Goal: Task Accomplishment & Management: Complete application form

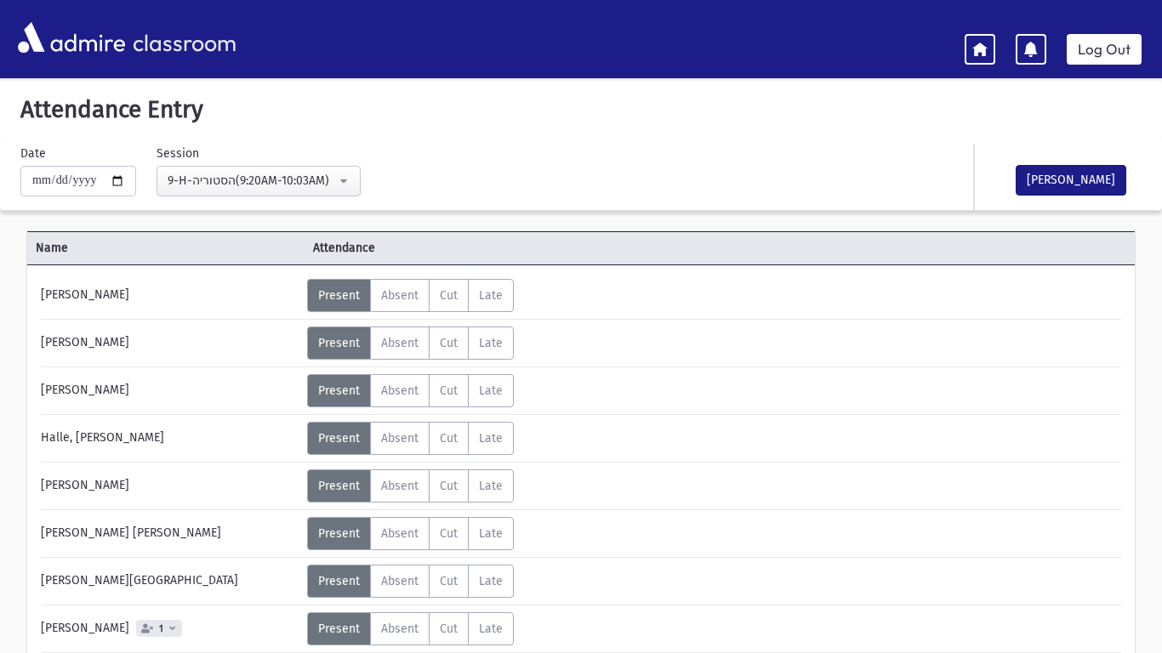
click at [388, 352] on label "Absent A" at bounding box center [400, 343] width 60 height 33
click at [393, 399] on label "Absent A" at bounding box center [400, 390] width 60 height 33
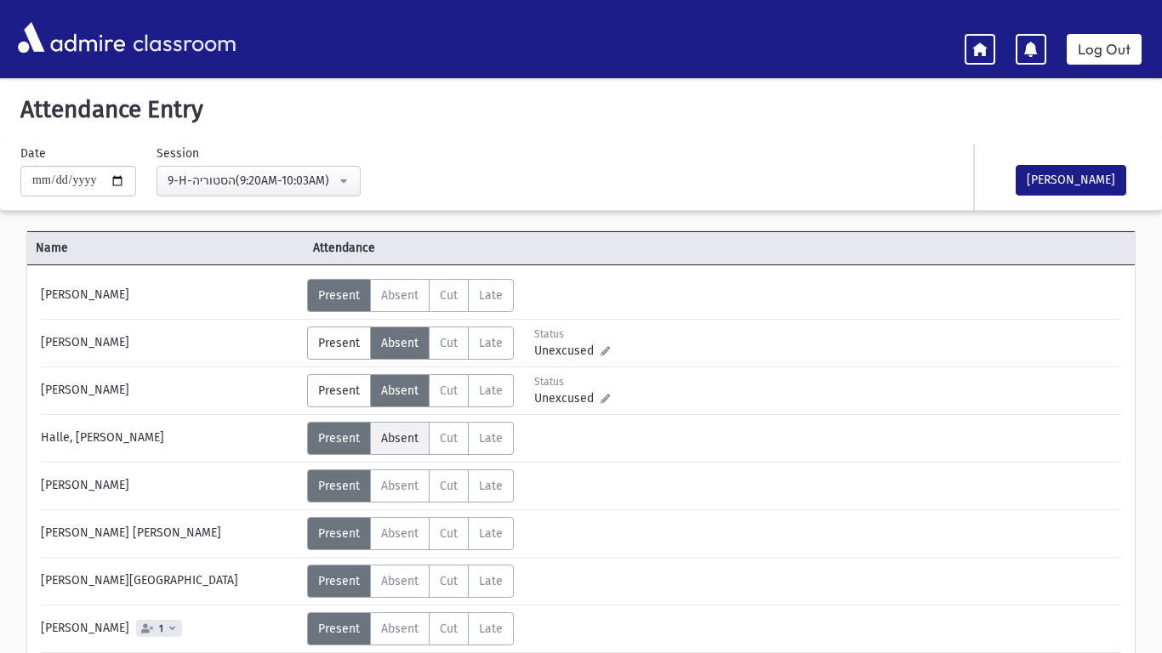
click at [398, 436] on span "Absent" at bounding box center [399, 438] width 37 height 14
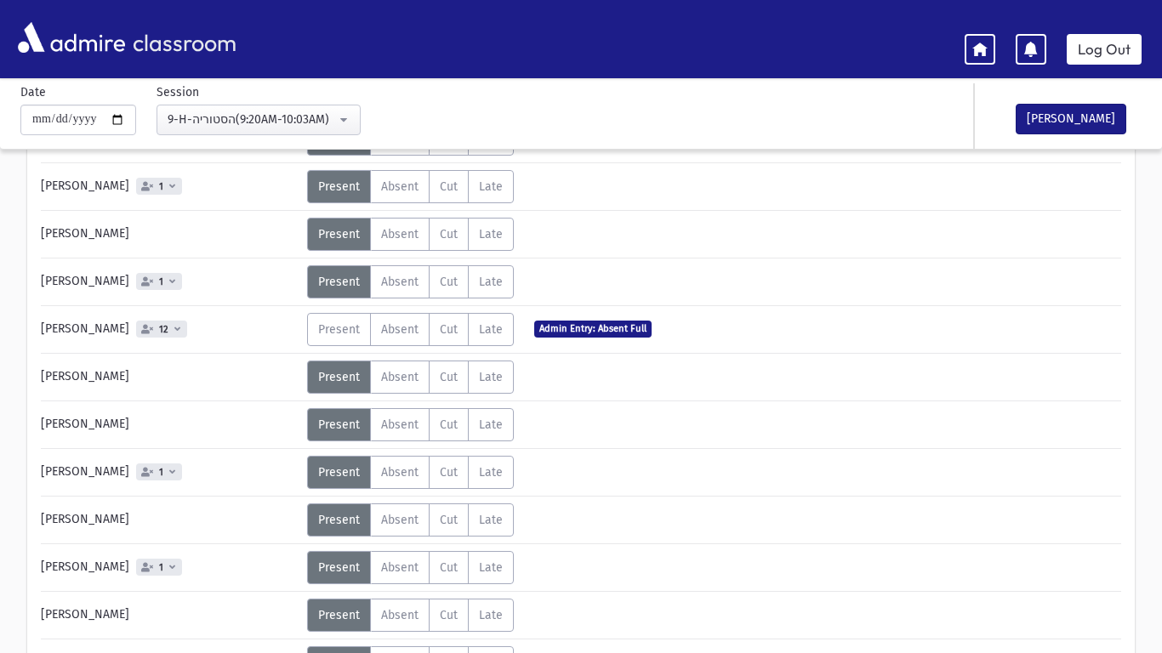
scroll to position [498, 0]
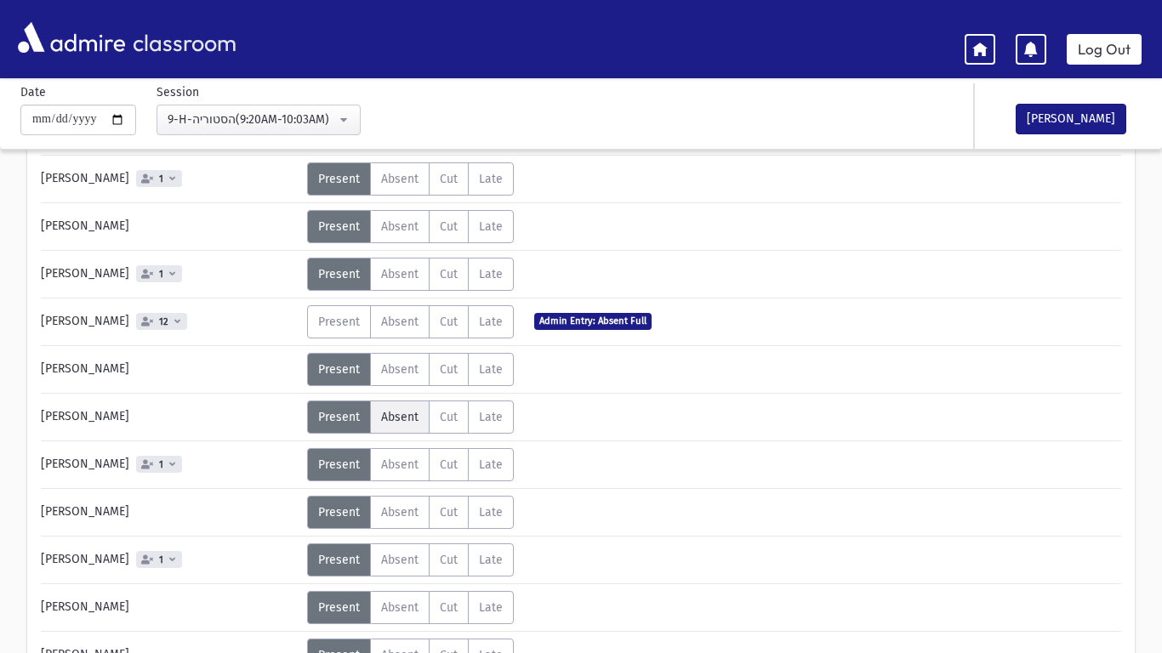
click at [400, 415] on span "Absent" at bounding box center [399, 417] width 37 height 14
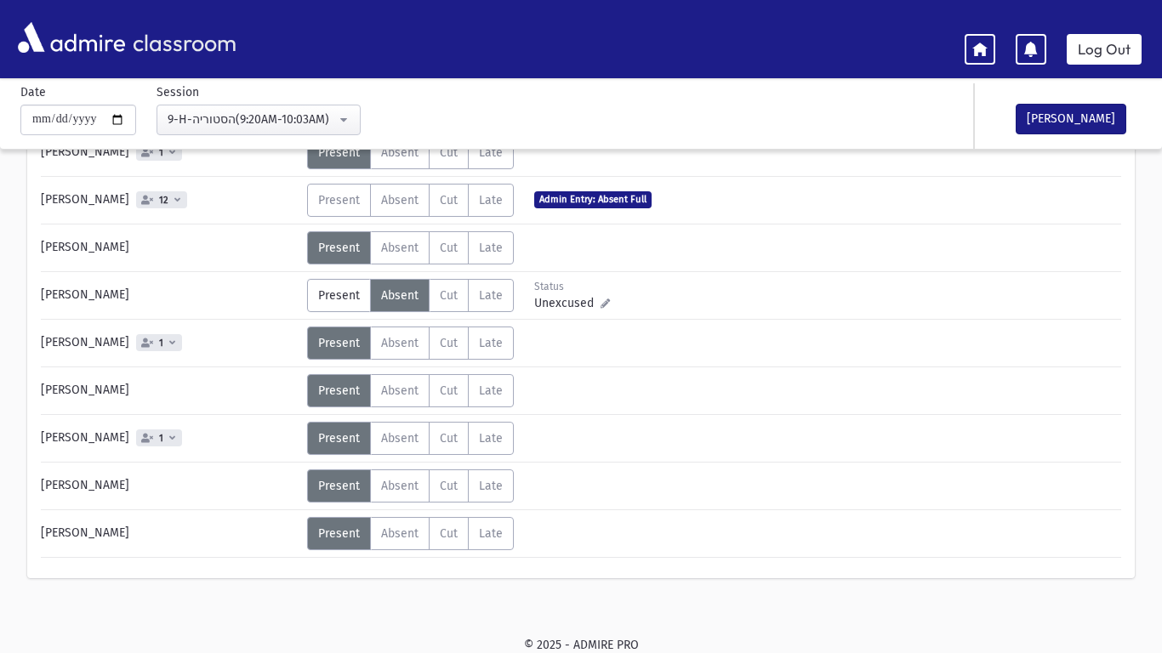
scroll to position [620, 0]
click at [1063, 111] on button "[PERSON_NAME]" at bounding box center [1071, 119] width 111 height 31
click at [1092, 60] on link "Log Out" at bounding box center [1104, 49] width 75 height 31
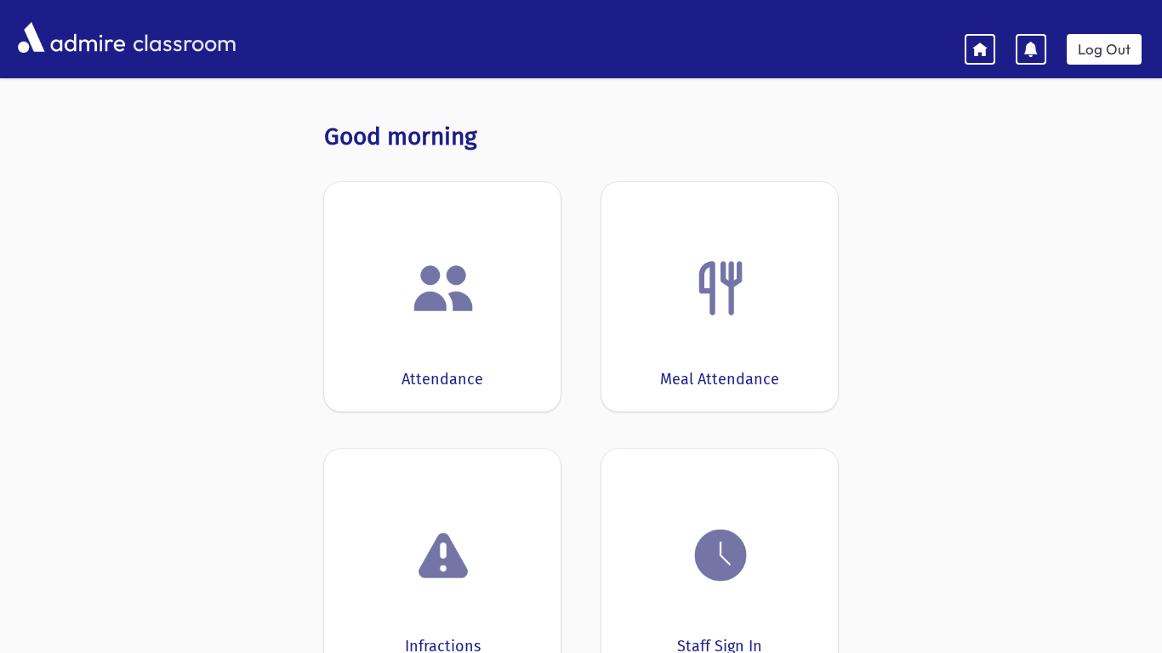
click at [439, 320] on img at bounding box center [443, 288] width 65 height 65
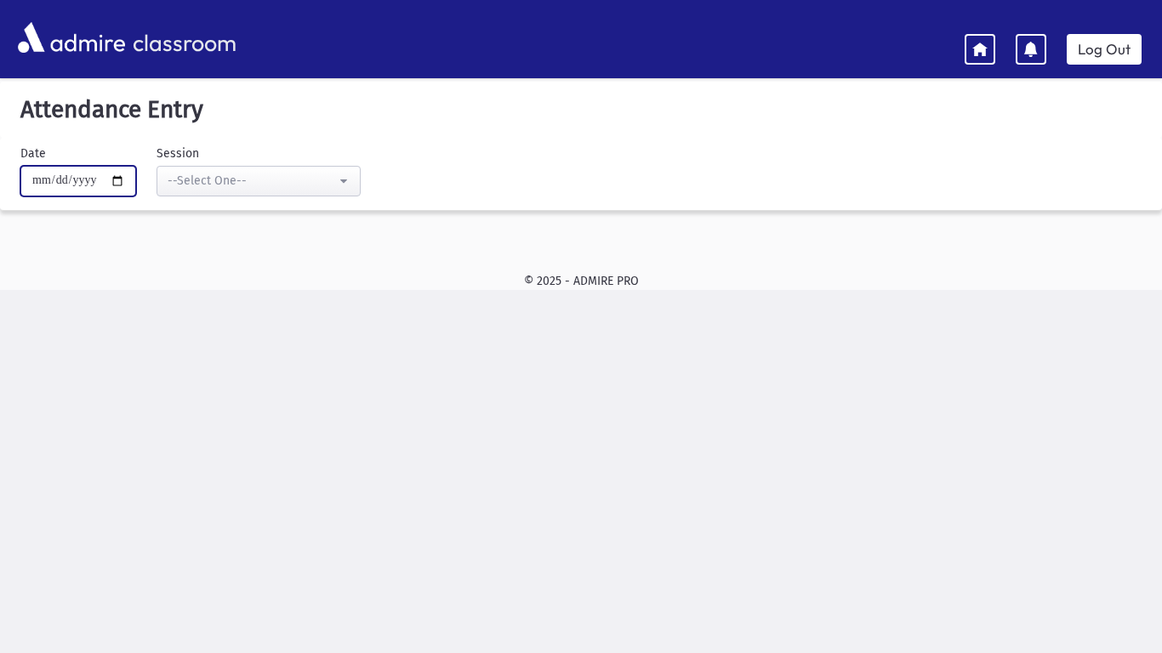
click at [82, 194] on input "**********" at bounding box center [78, 181] width 116 height 31
click at [231, 193] on button "--Select One--" at bounding box center [259, 181] width 204 height 31
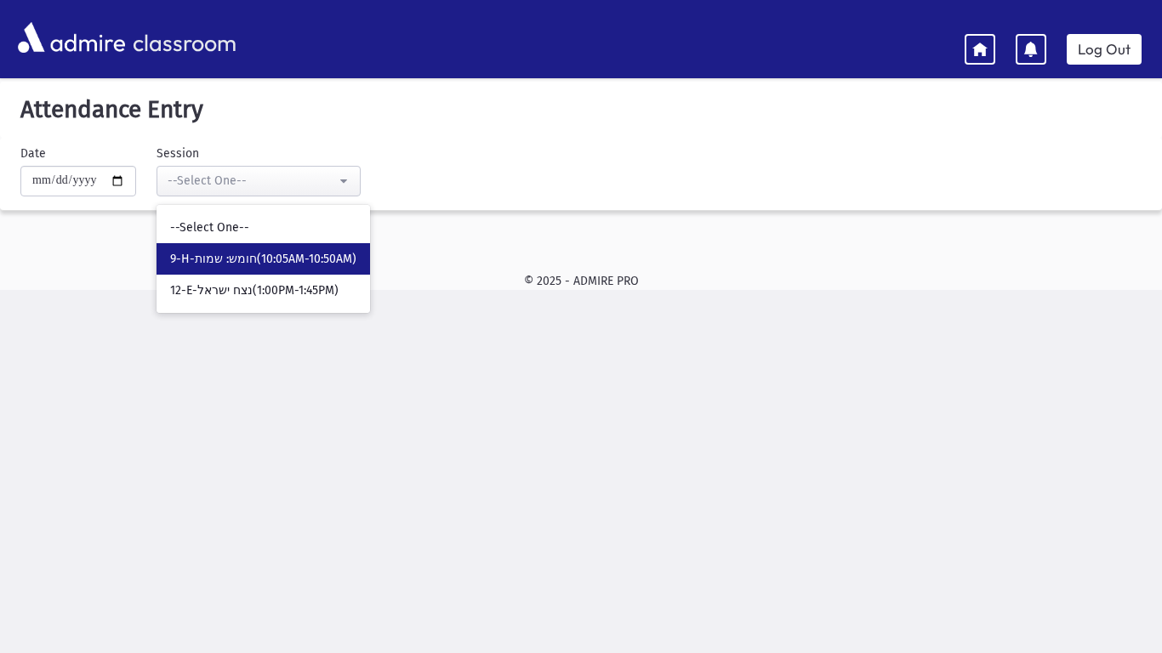
click at [243, 249] on link "9-H-חומש: שמות(10:05AM-10:50AM)" at bounding box center [264, 258] width 214 height 31
select select "*****"
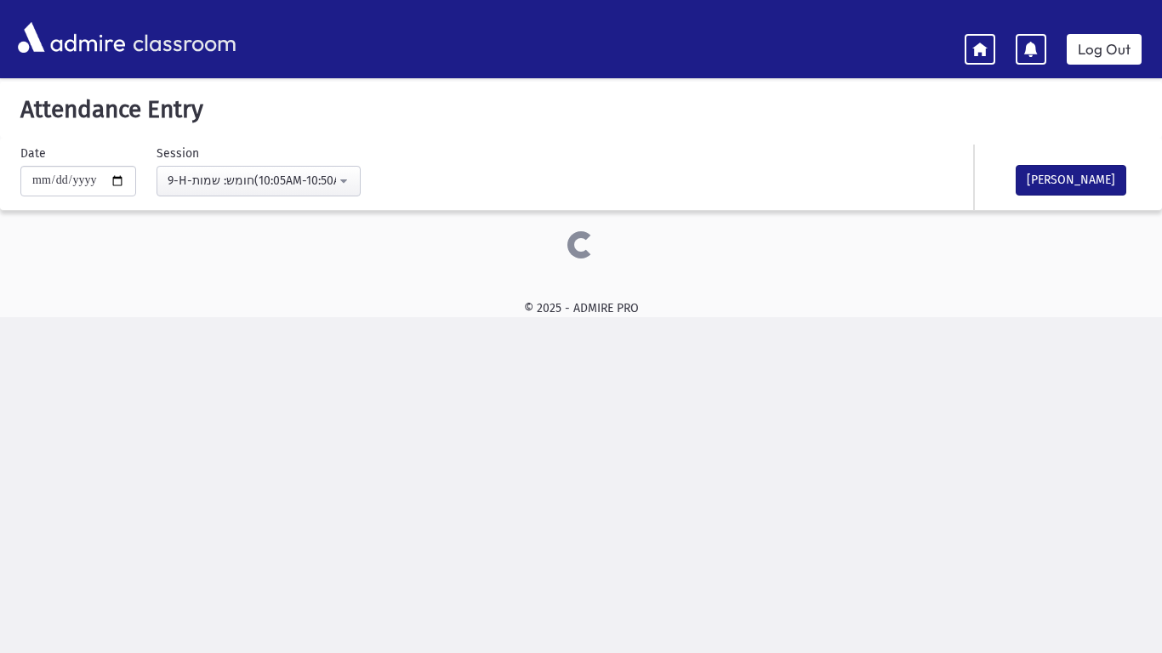
click at [243, 249] on div at bounding box center [580, 244] width 1107 height 27
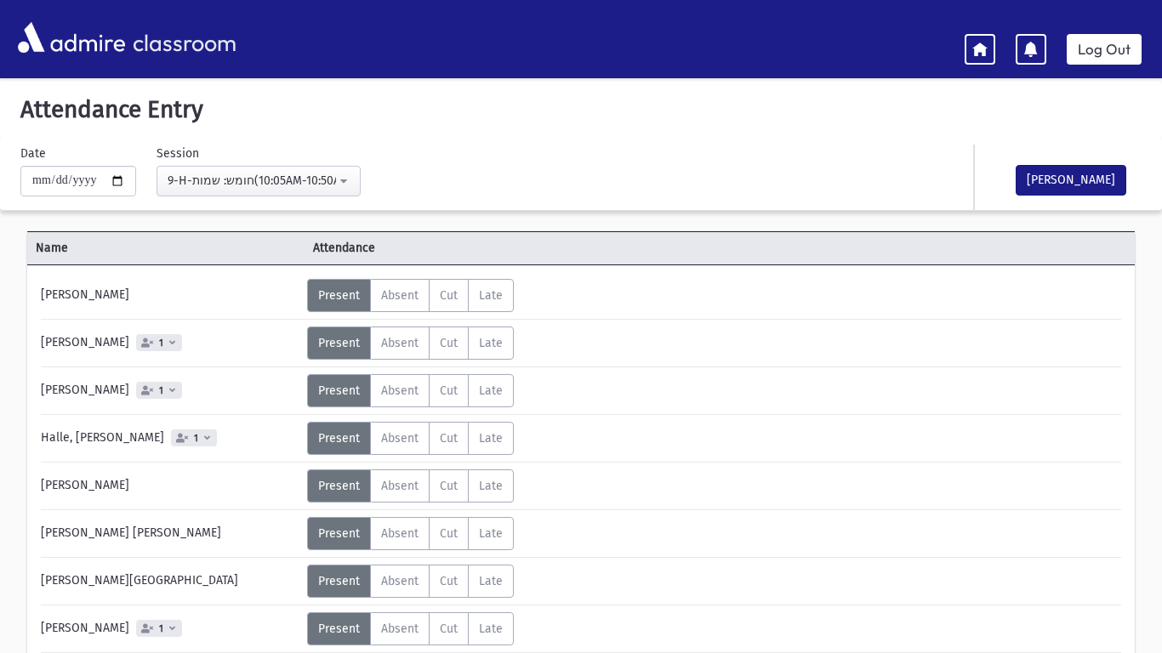
click at [394, 332] on label "Absent A" at bounding box center [400, 343] width 60 height 33
click at [404, 394] on span "Absent" at bounding box center [399, 391] width 37 height 14
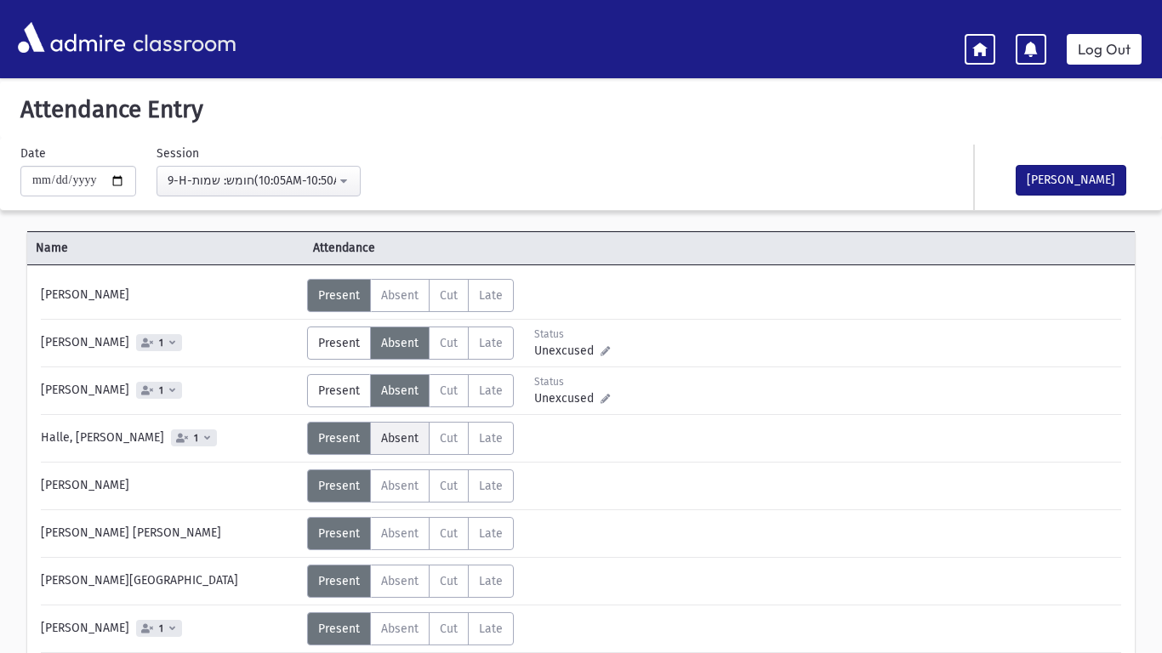
click at [400, 441] on span "Absent" at bounding box center [399, 438] width 37 height 14
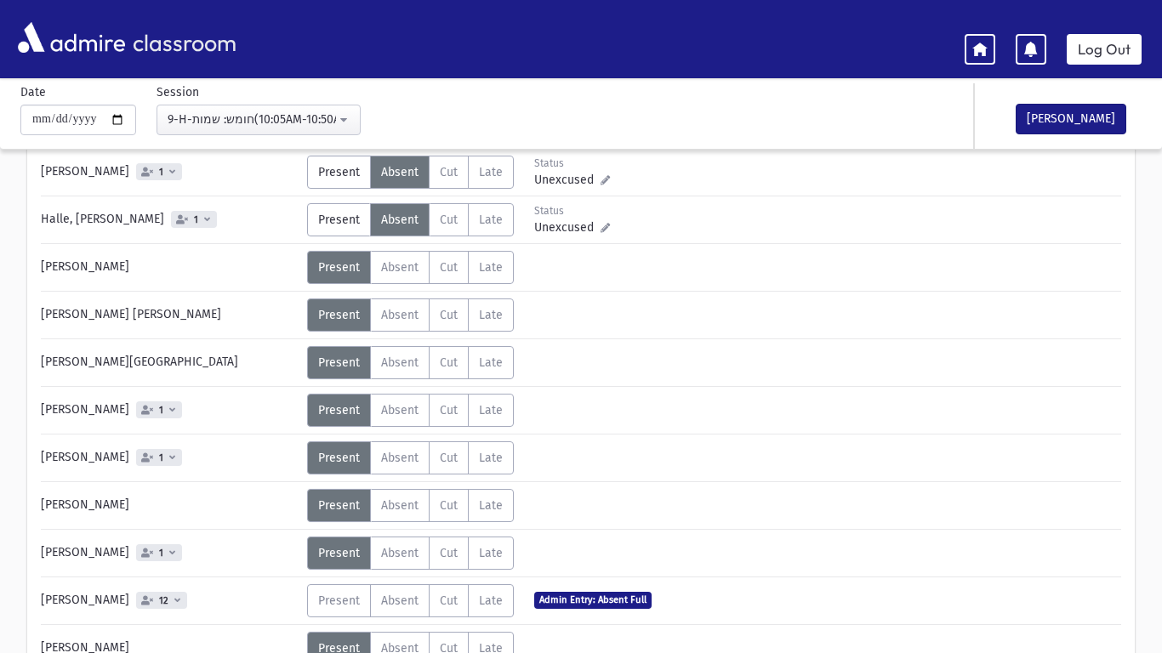
scroll to position [220, 0]
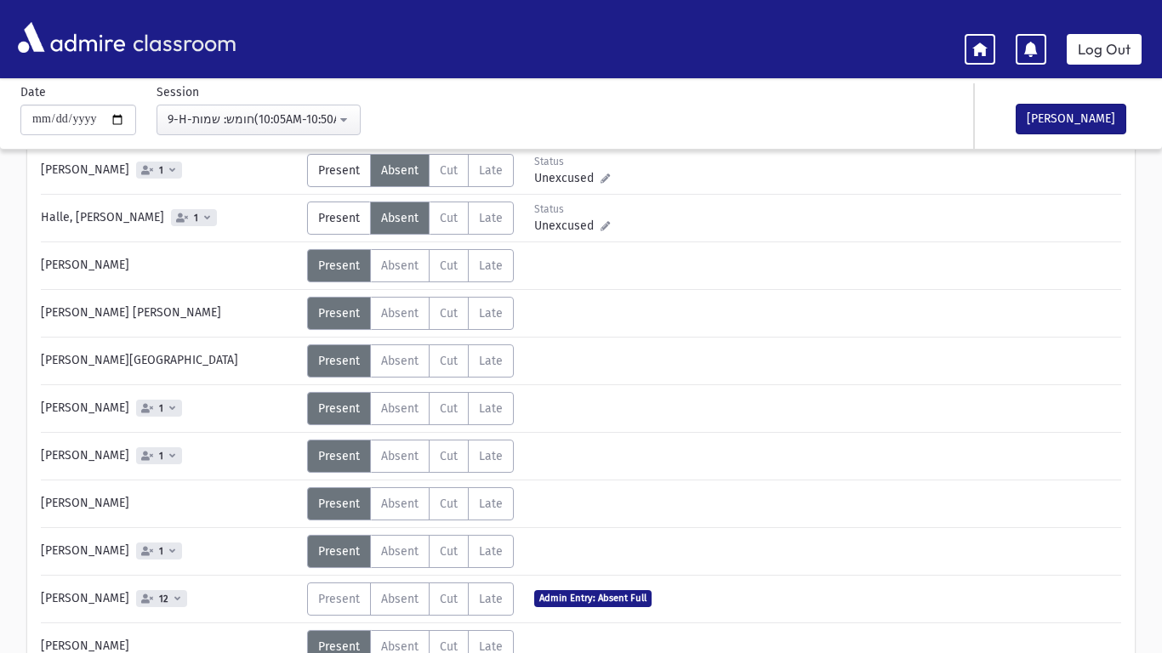
click at [175, 561] on div "[PERSON_NAME] 1" at bounding box center [169, 551] width 275 height 33
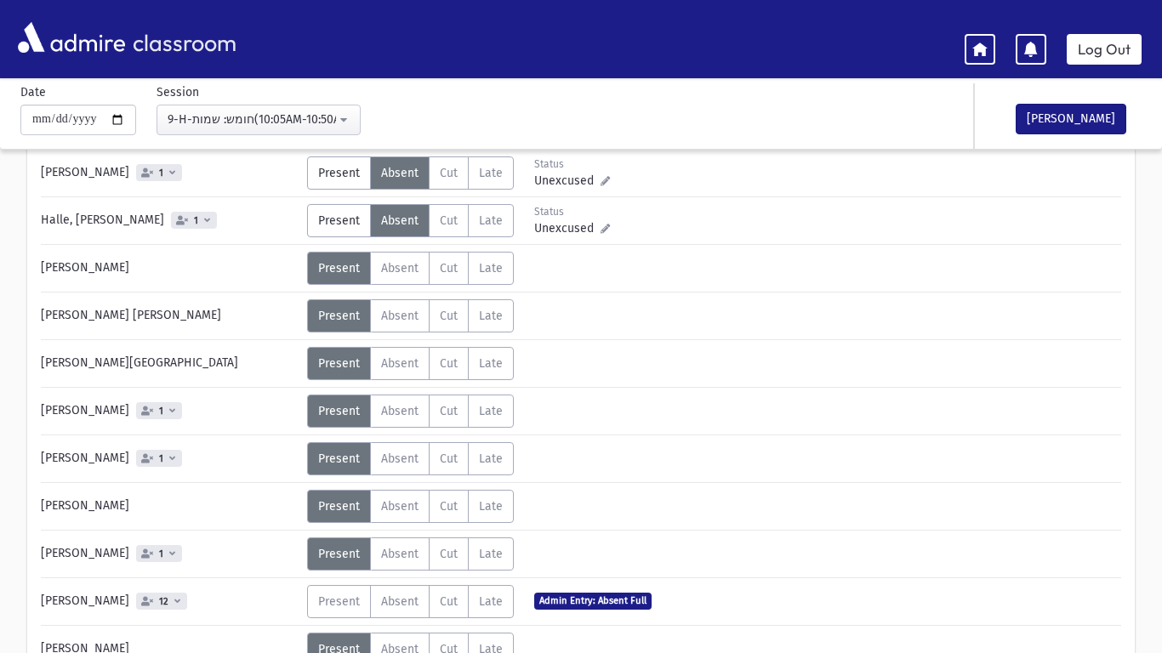
click at [175, 561] on span "1" at bounding box center [159, 553] width 46 height 17
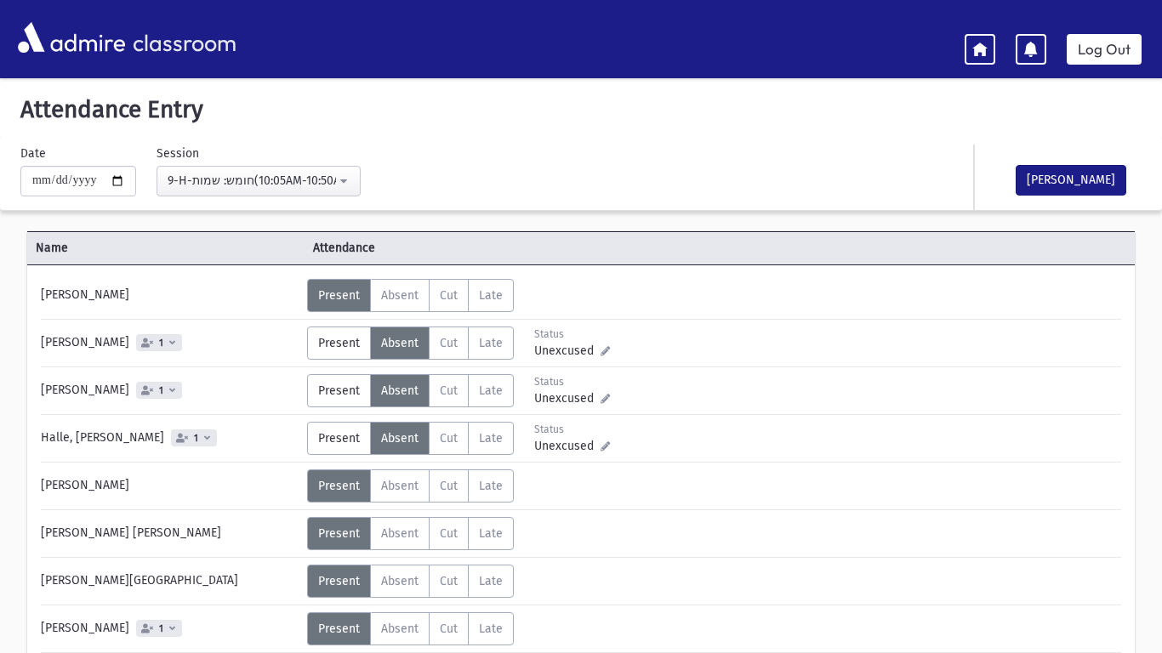
scroll to position [4, 0]
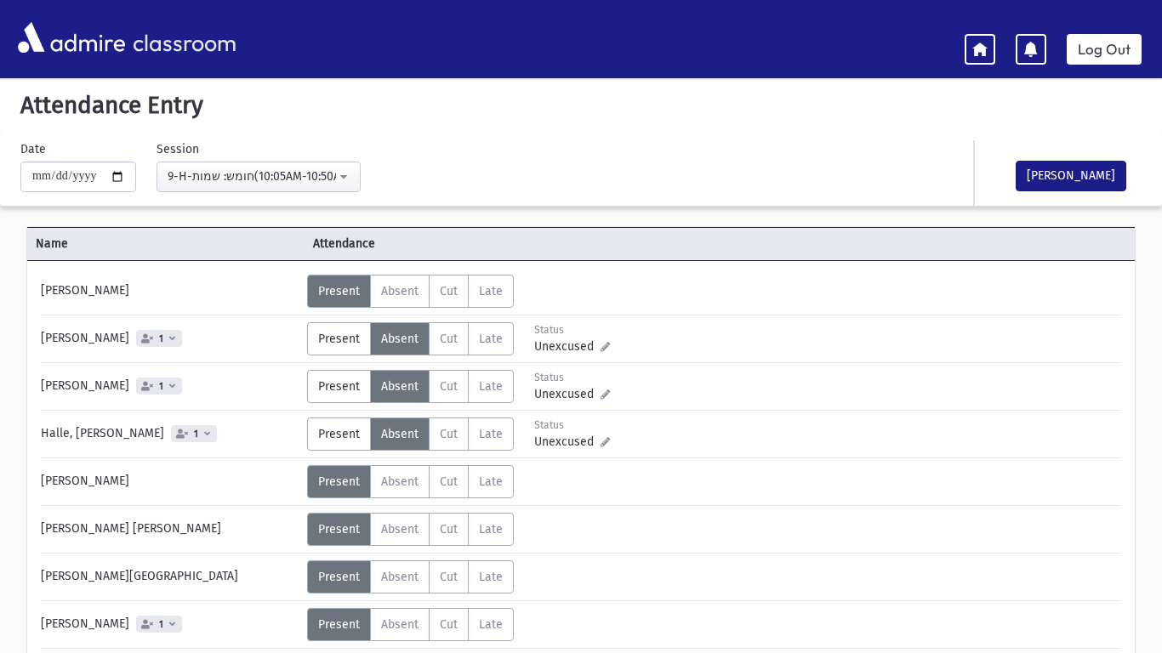
click at [498, 652] on div "Error × Error occurred. Unable to update record." at bounding box center [581, 617] width 240 height 71
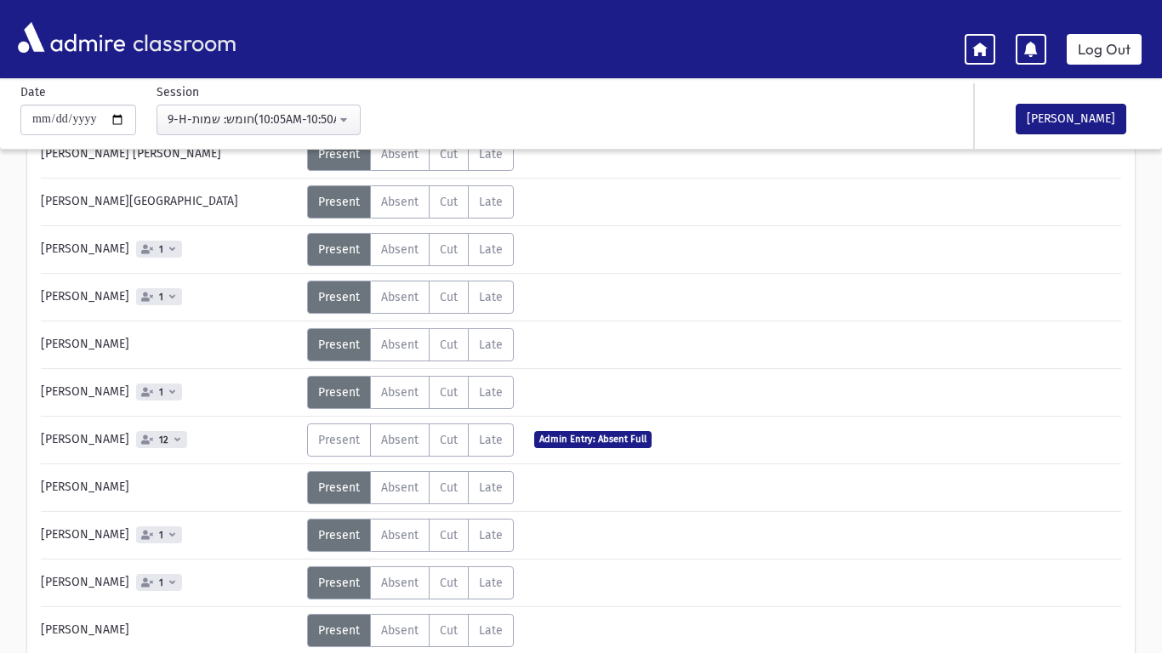
scroll to position [385, 0]
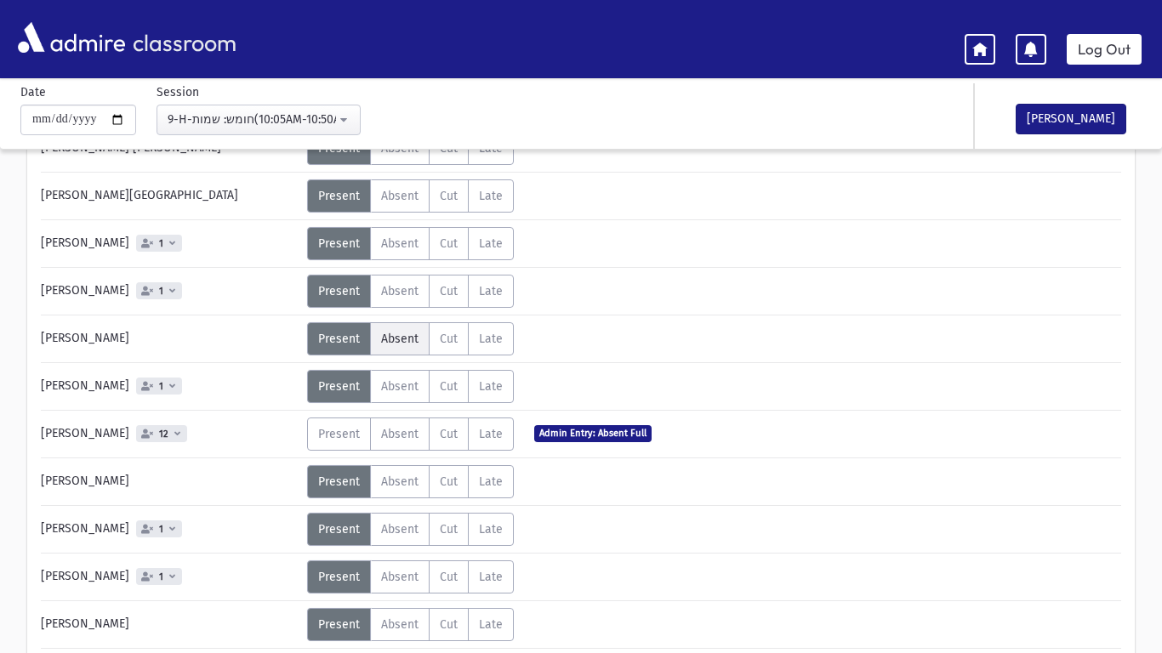
click at [413, 332] on span "Absent" at bounding box center [399, 339] width 37 height 14
click at [403, 534] on span "Absent" at bounding box center [399, 529] width 37 height 14
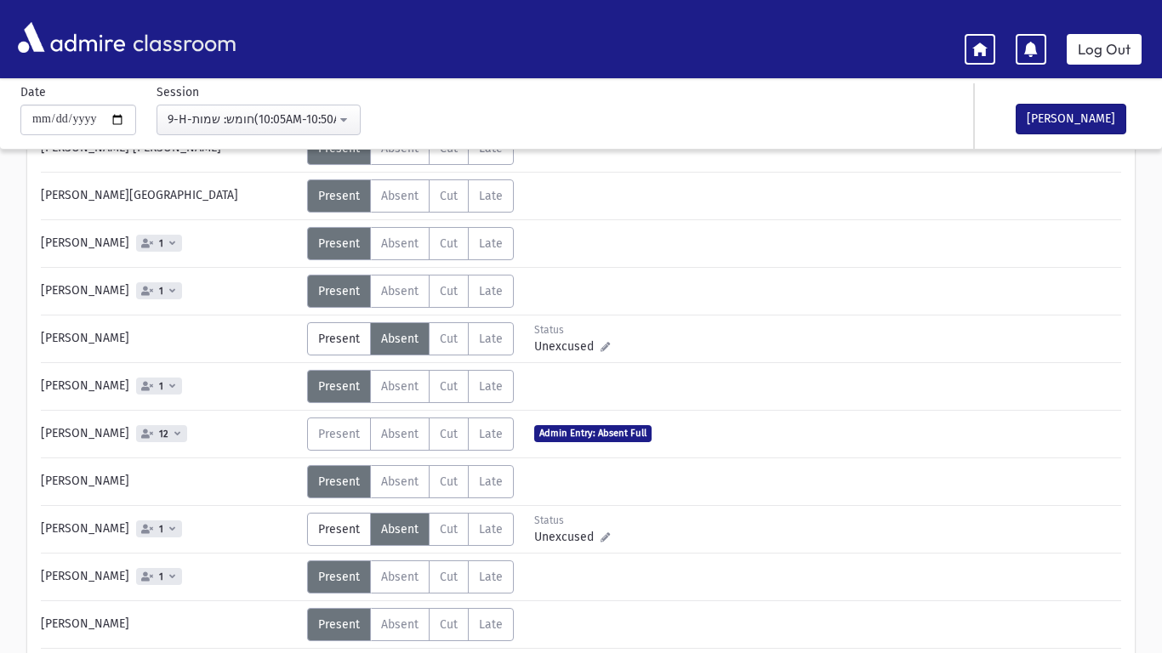
drag, startPoint x: 487, startPoint y: 652, endPoint x: 468, endPoint y: 652, distance: 19.6
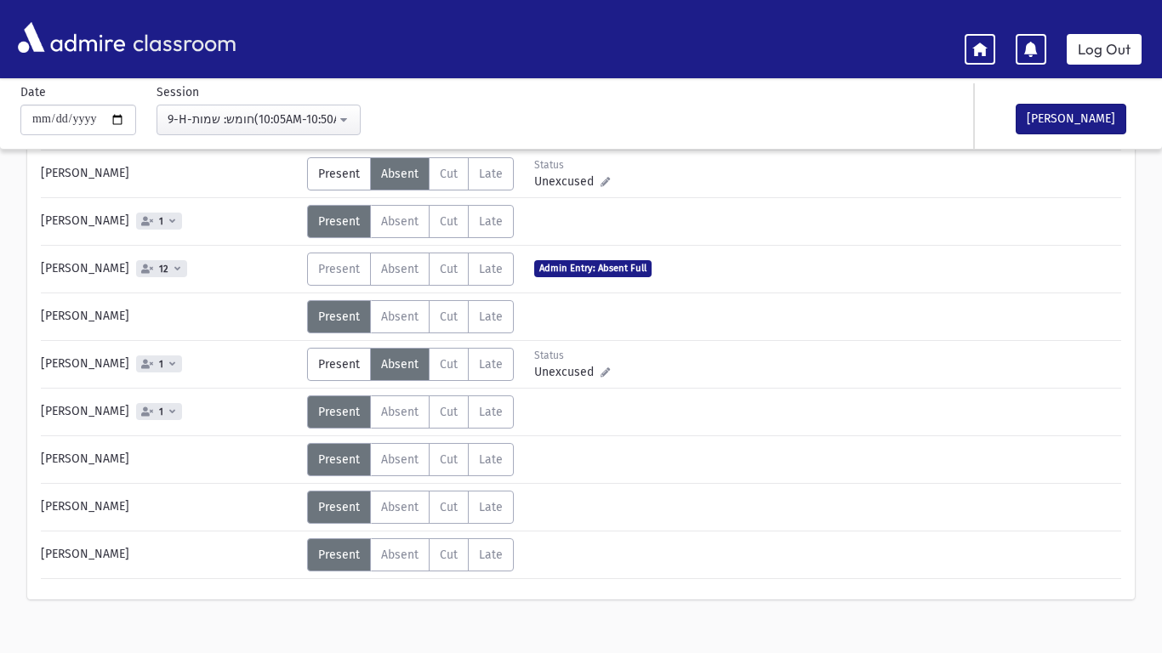
click at [468, 652] on div "Error × Error occurred. Unable to update record." at bounding box center [581, 617] width 240 height 71
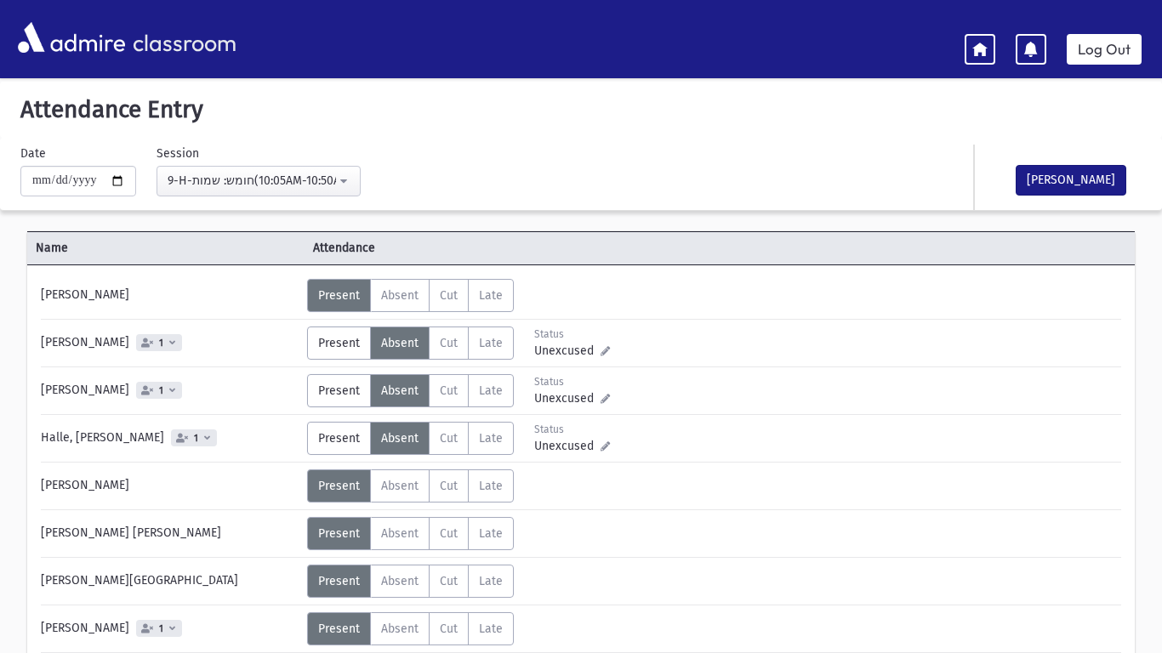
scroll to position [572, 0]
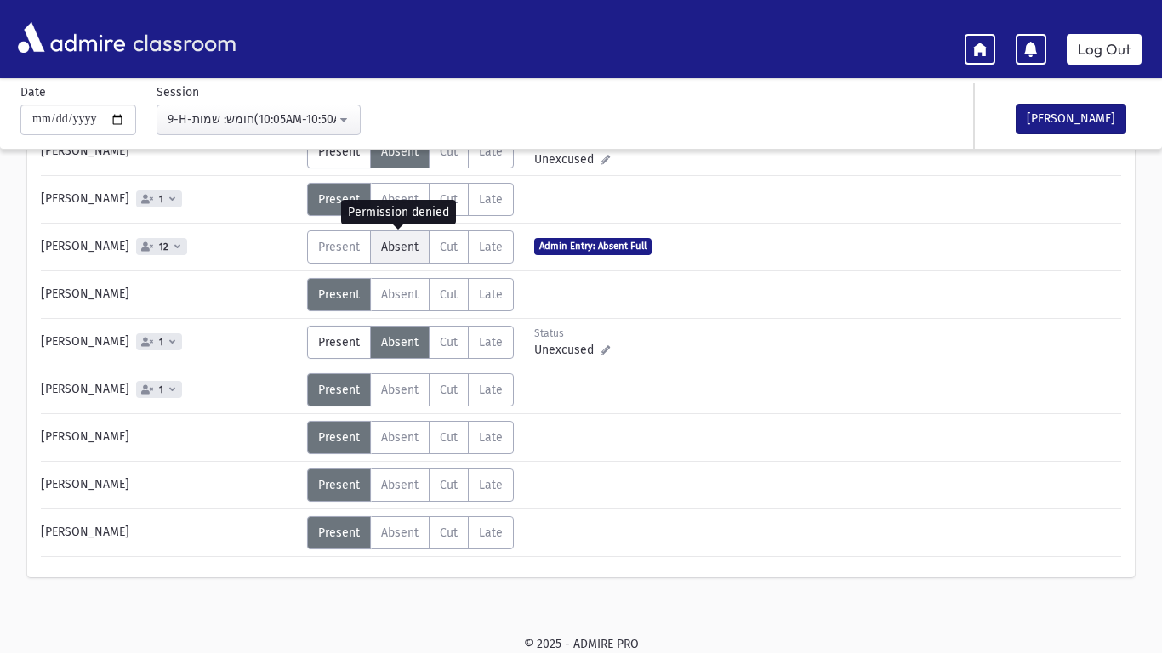
click at [391, 247] on span "Absent" at bounding box center [399, 247] width 37 height 14
click at [401, 547] on label "Absent A" at bounding box center [400, 532] width 60 height 33
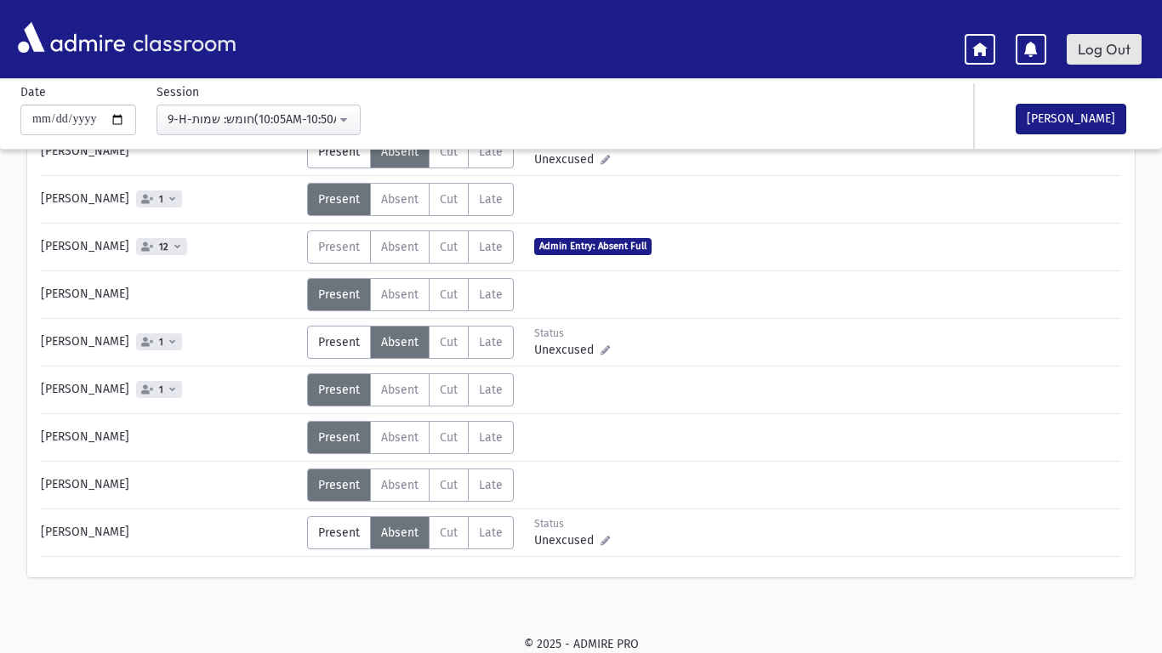
click at [1104, 59] on link "Log Out" at bounding box center [1104, 49] width 75 height 31
